Goal: Check status: Check status

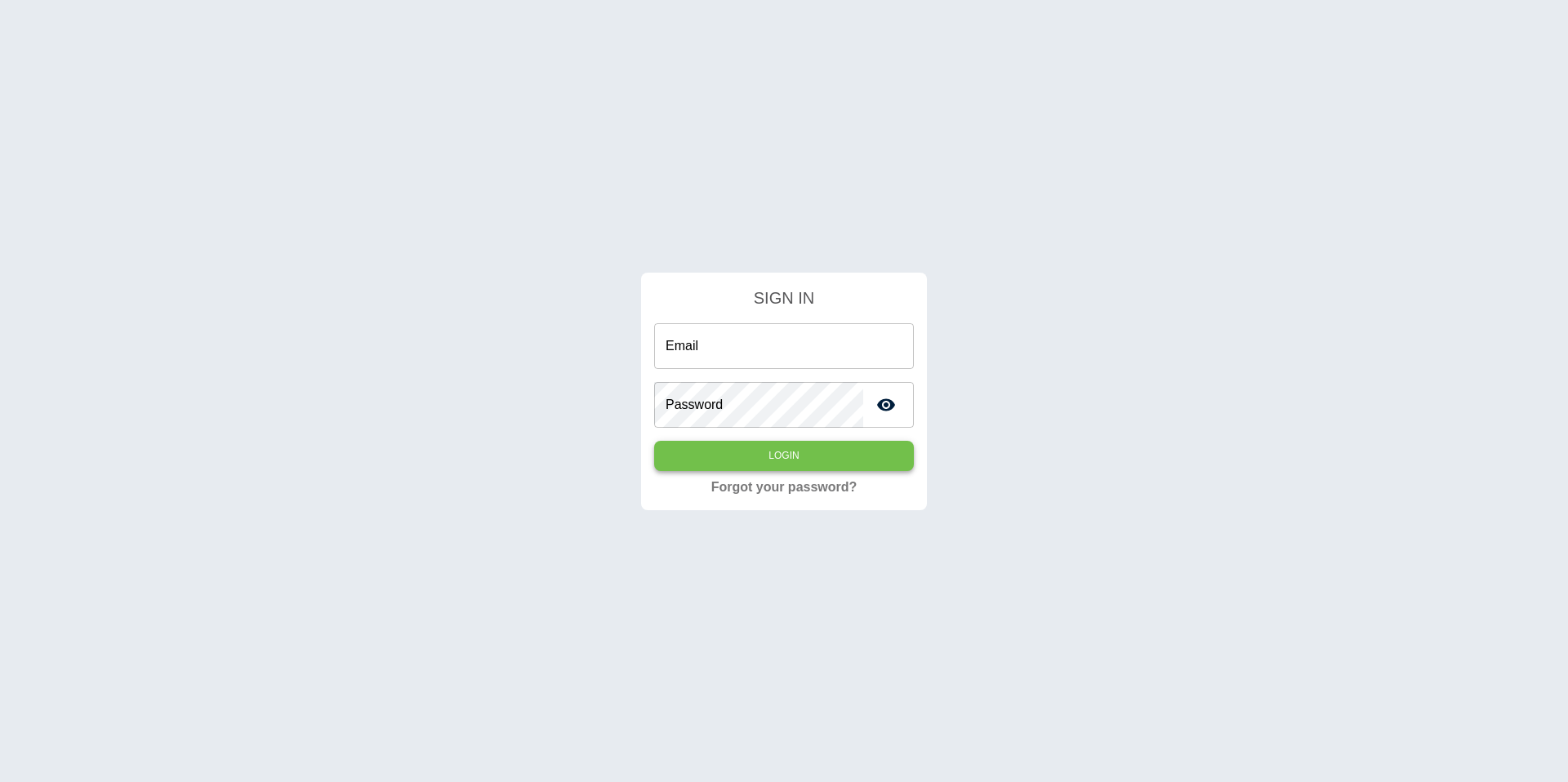
type input "**********"
click at [791, 448] on button "Login" at bounding box center [783, 456] width 260 height 31
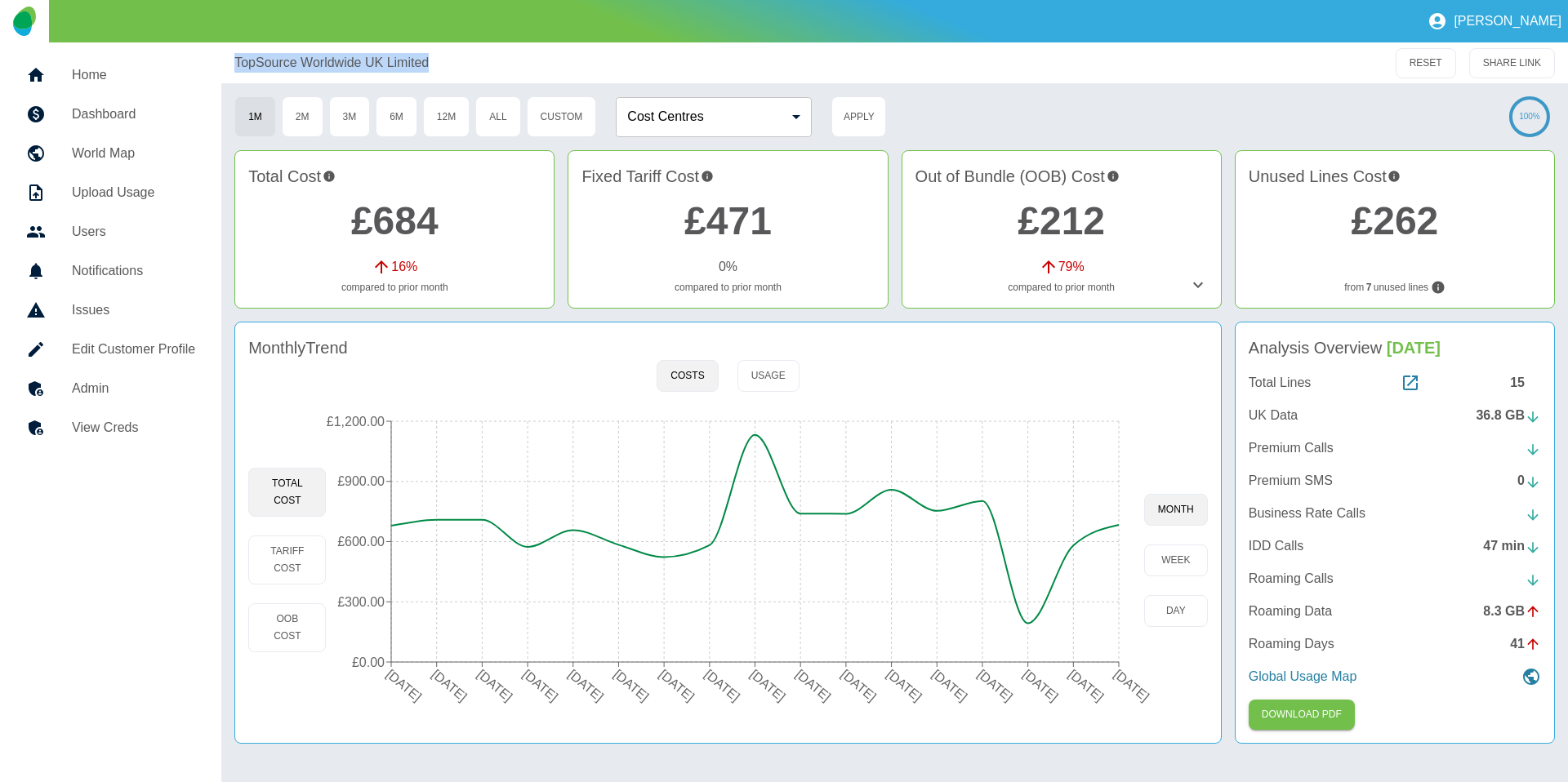
drag, startPoint x: 427, startPoint y: 58, endPoint x: 233, endPoint y: 60, distance: 194.0
click at [233, 60] on div "TopSource Worldwide UK Limited RESET SHARE LINK" at bounding box center [894, 62] width 1347 height 41
copy p "TopSource Worldwide UK Limited"
click at [307, 739] on div "Monthly Trend Costs Usage Total Cost Tariff Cost OOB Cost 21 Apr 2024 21 May 20…" at bounding box center [727, 533] width 987 height 422
click at [268, 548] on button "Tariff Cost" at bounding box center [287, 560] width 78 height 49
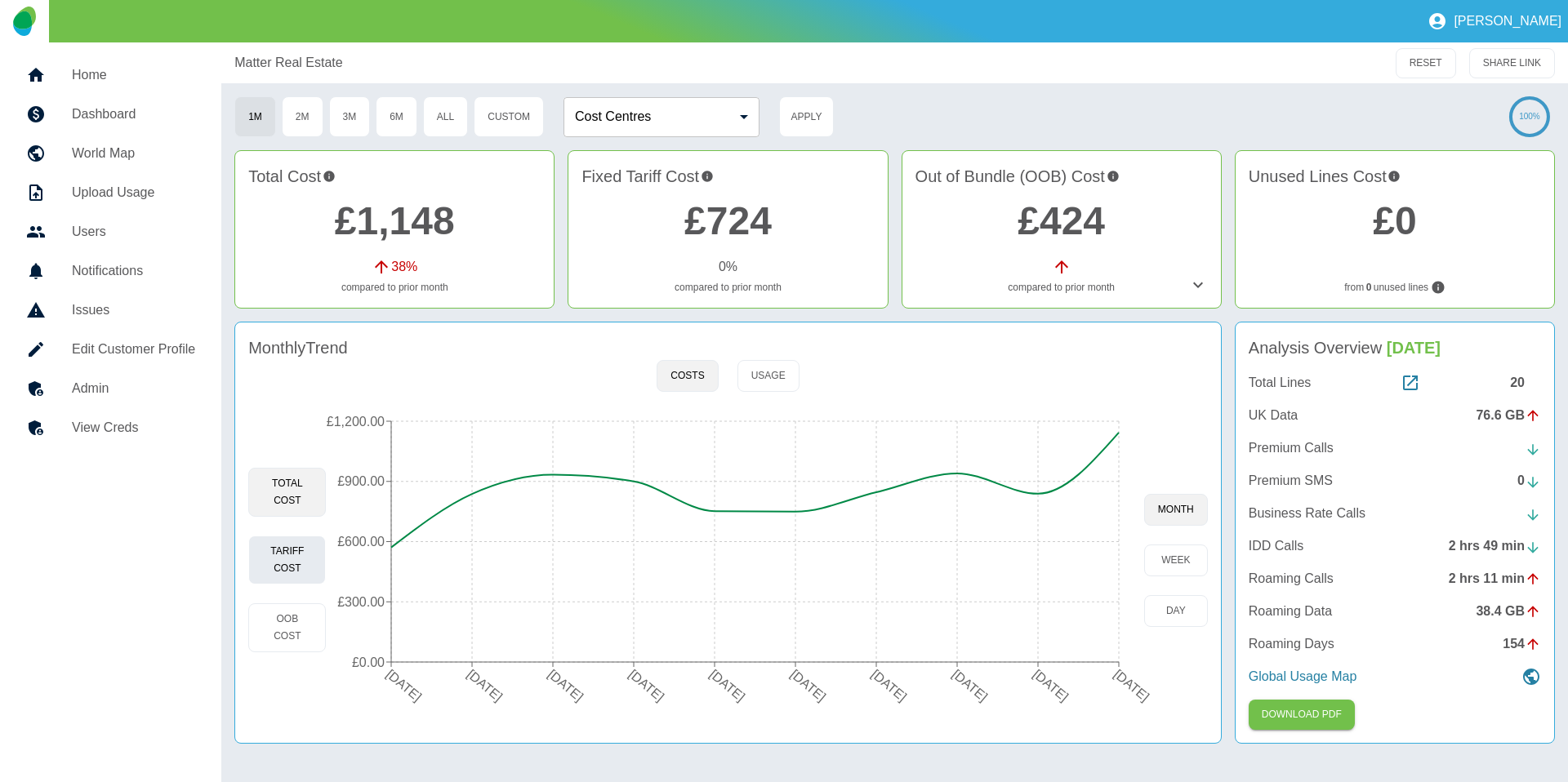
click at [274, 538] on button "Tariff Cost" at bounding box center [287, 560] width 78 height 49
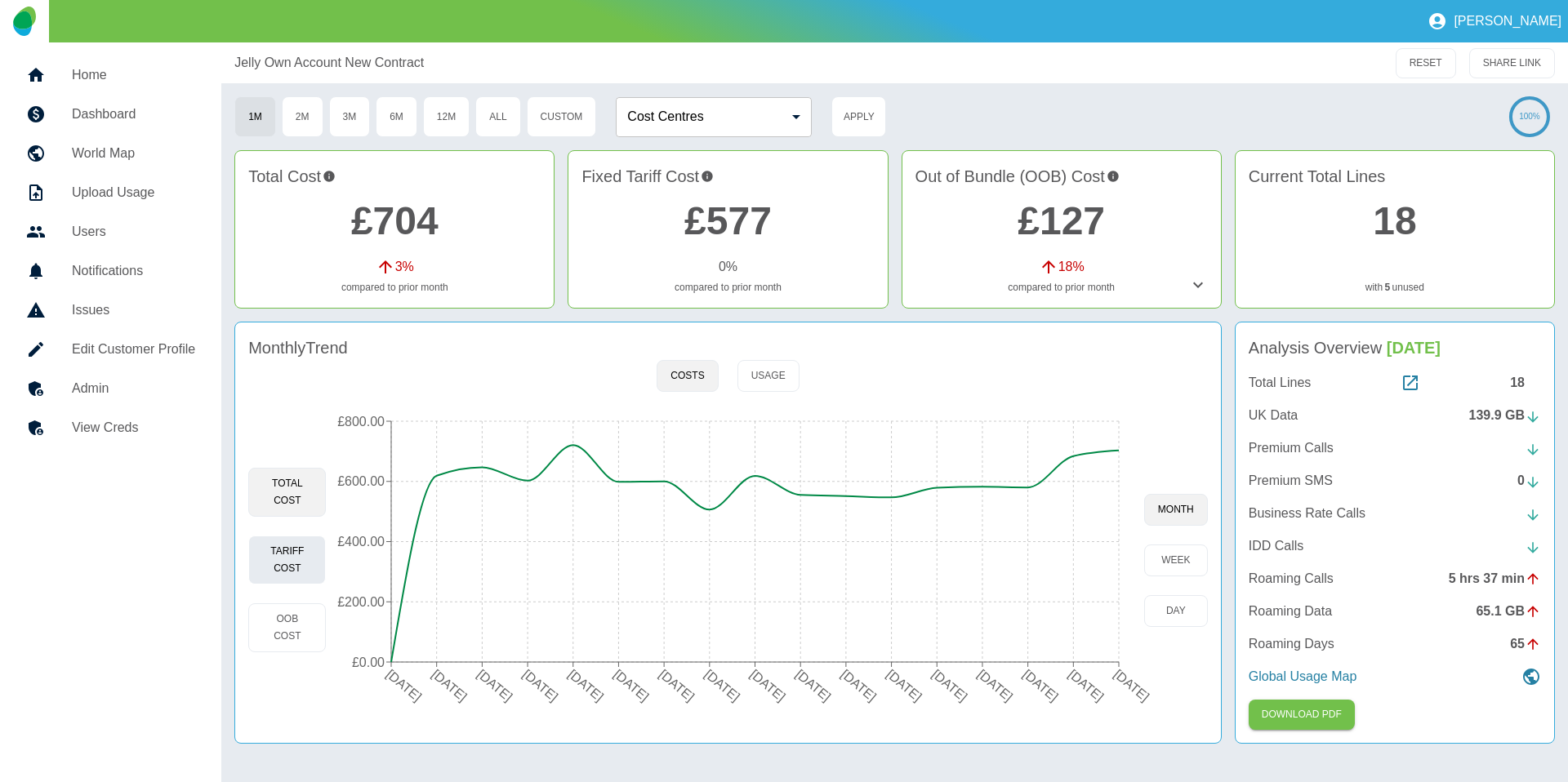
click at [288, 543] on button "Tariff Cost" at bounding box center [287, 560] width 78 height 49
